Goal: Navigation & Orientation: Find specific page/section

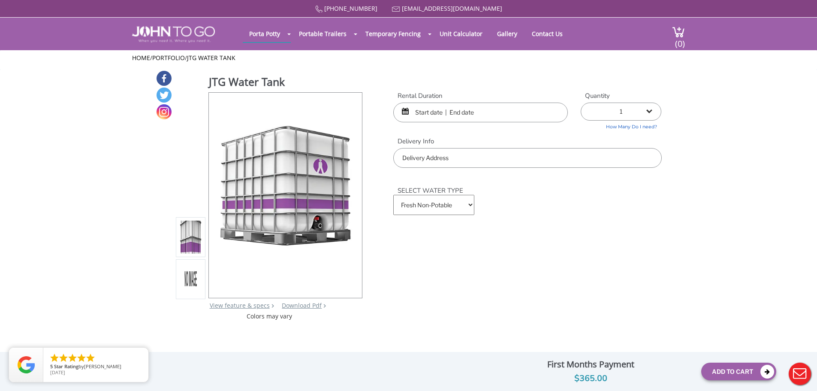
click at [287, 32] on div at bounding box center [408, 195] width 817 height 391
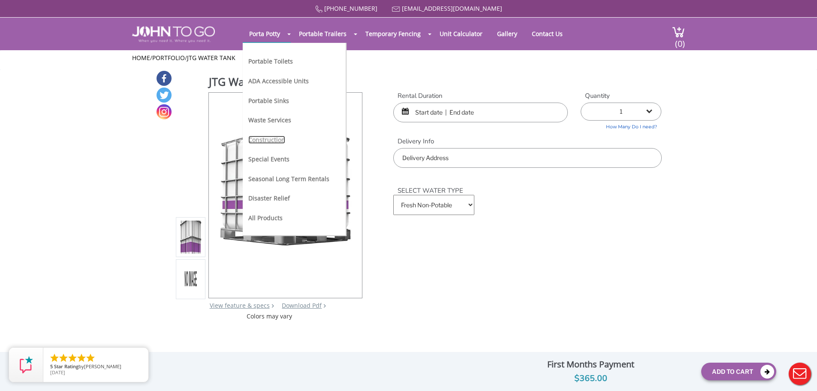
click at [268, 142] on link "Construction" at bounding box center [266, 140] width 37 height 8
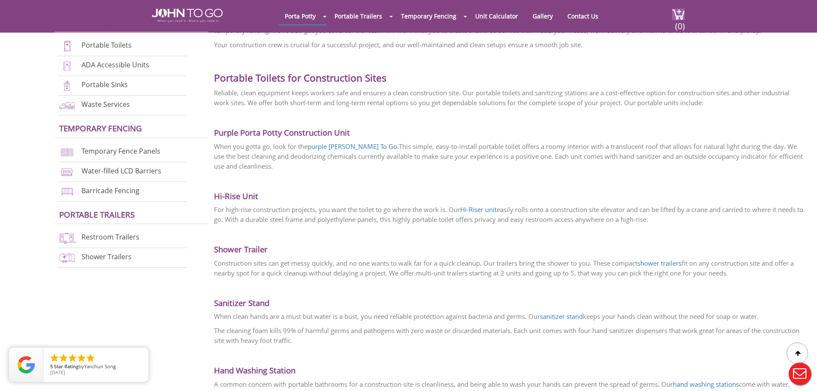
scroll to position [300, 0]
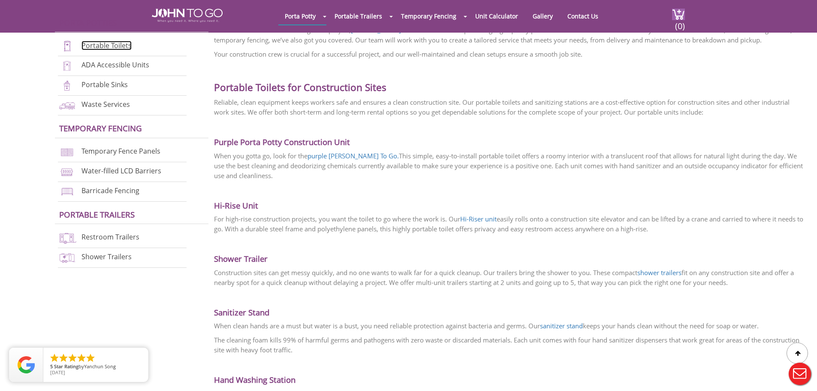
click at [102, 49] on link "Portable Toilets" at bounding box center [106, 45] width 50 height 9
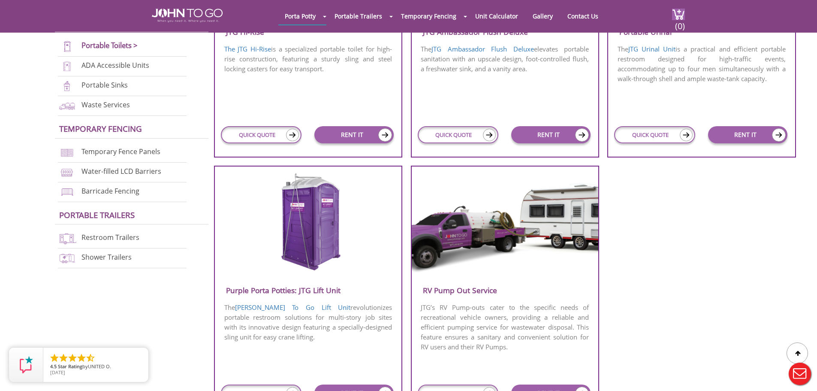
scroll to position [729, 0]
